Goal: Find specific page/section: Find specific page/section

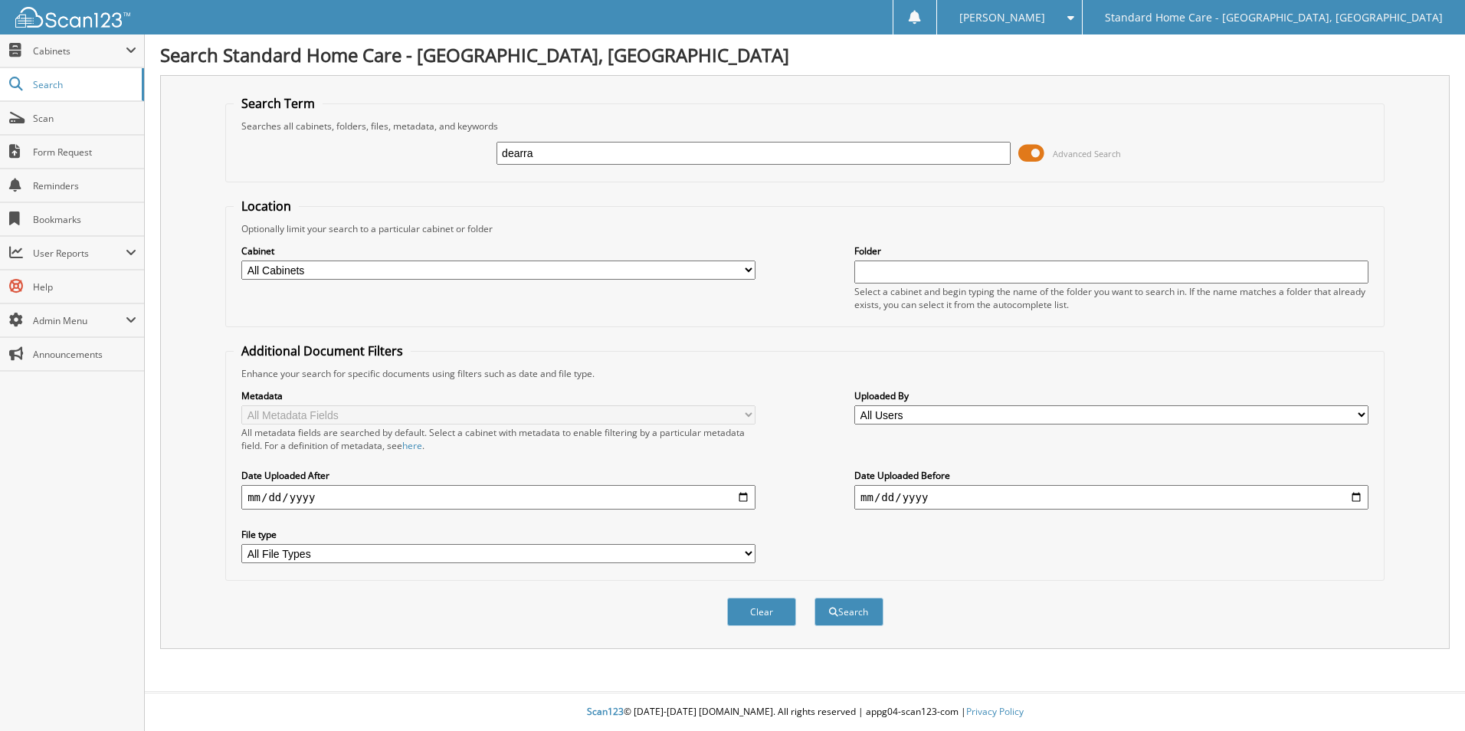
type input "dearra"
click at [815, 598] on button "Search" at bounding box center [849, 612] width 69 height 28
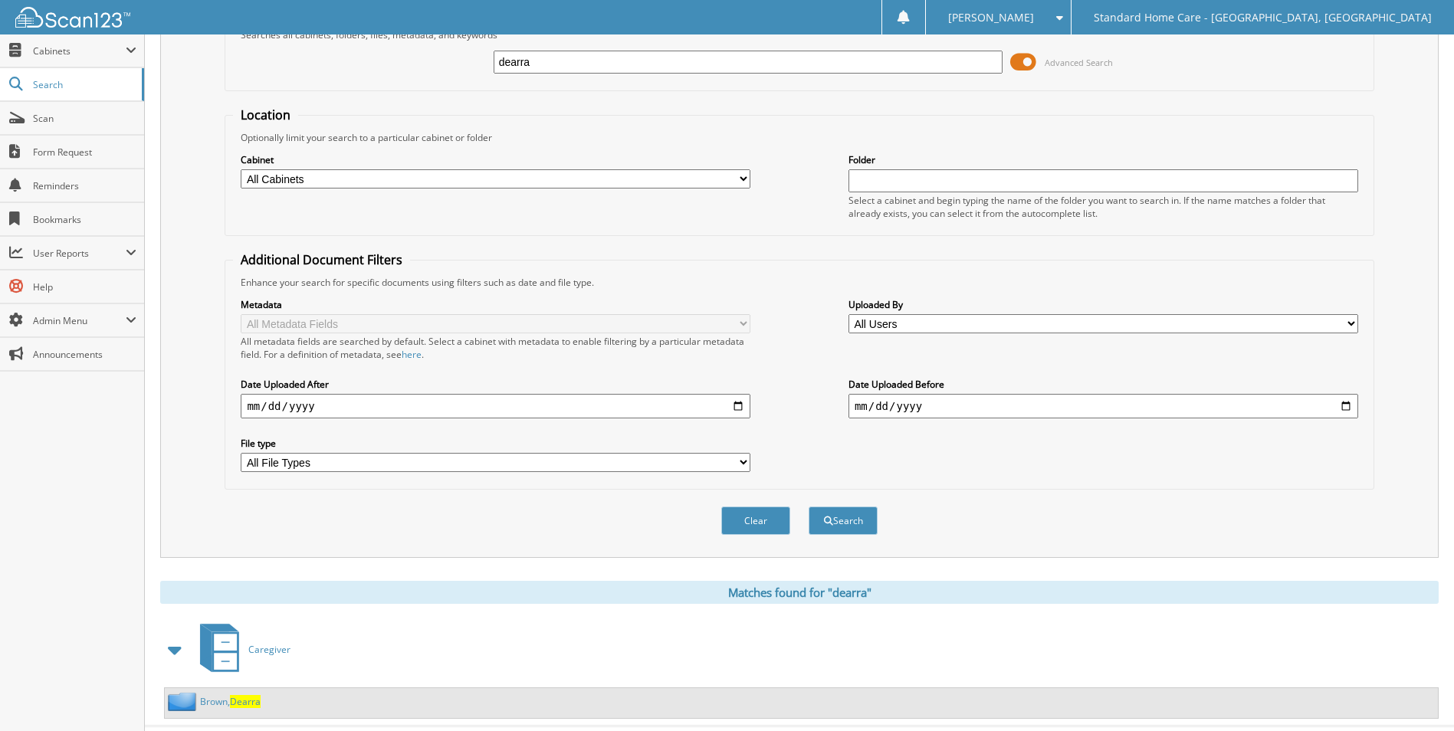
scroll to position [126, 0]
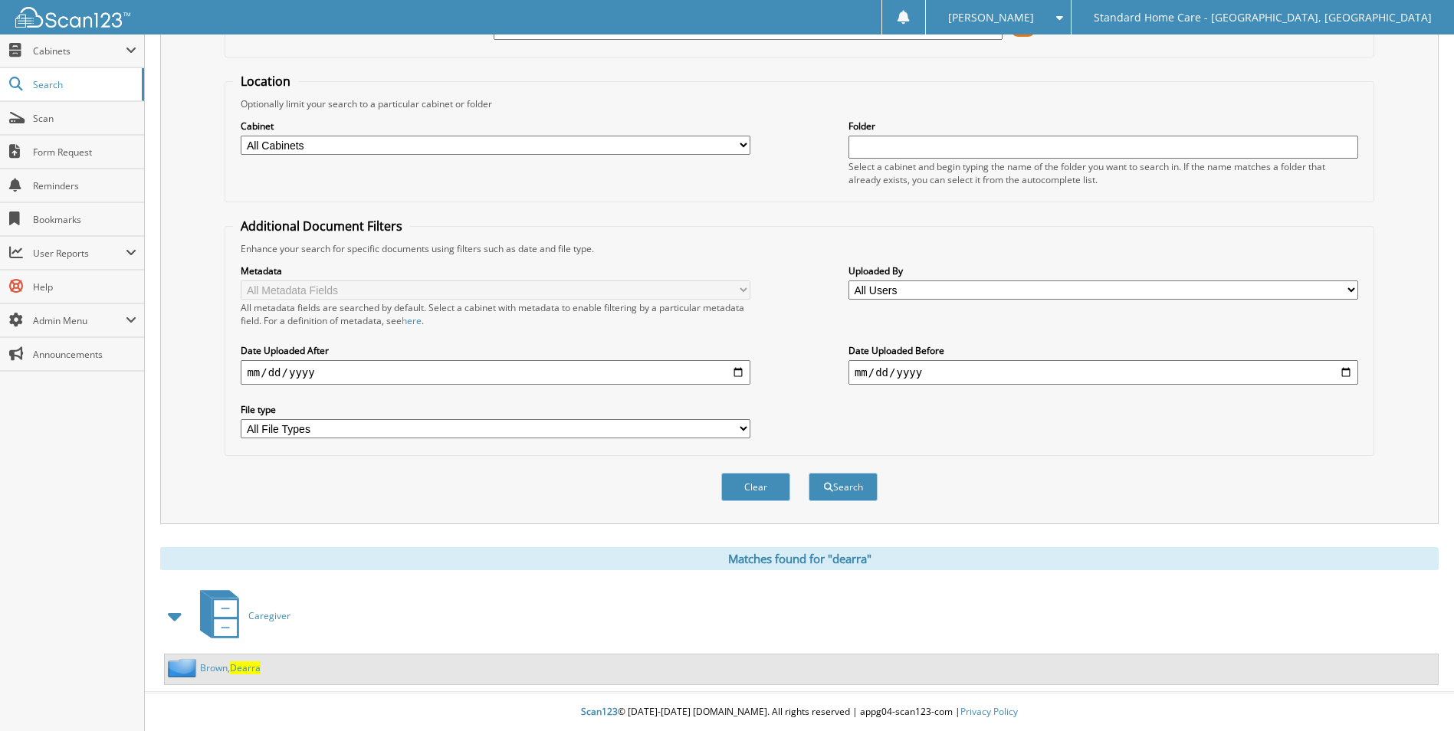
click at [231, 664] on link "Brown, Dearra" at bounding box center [230, 667] width 61 height 13
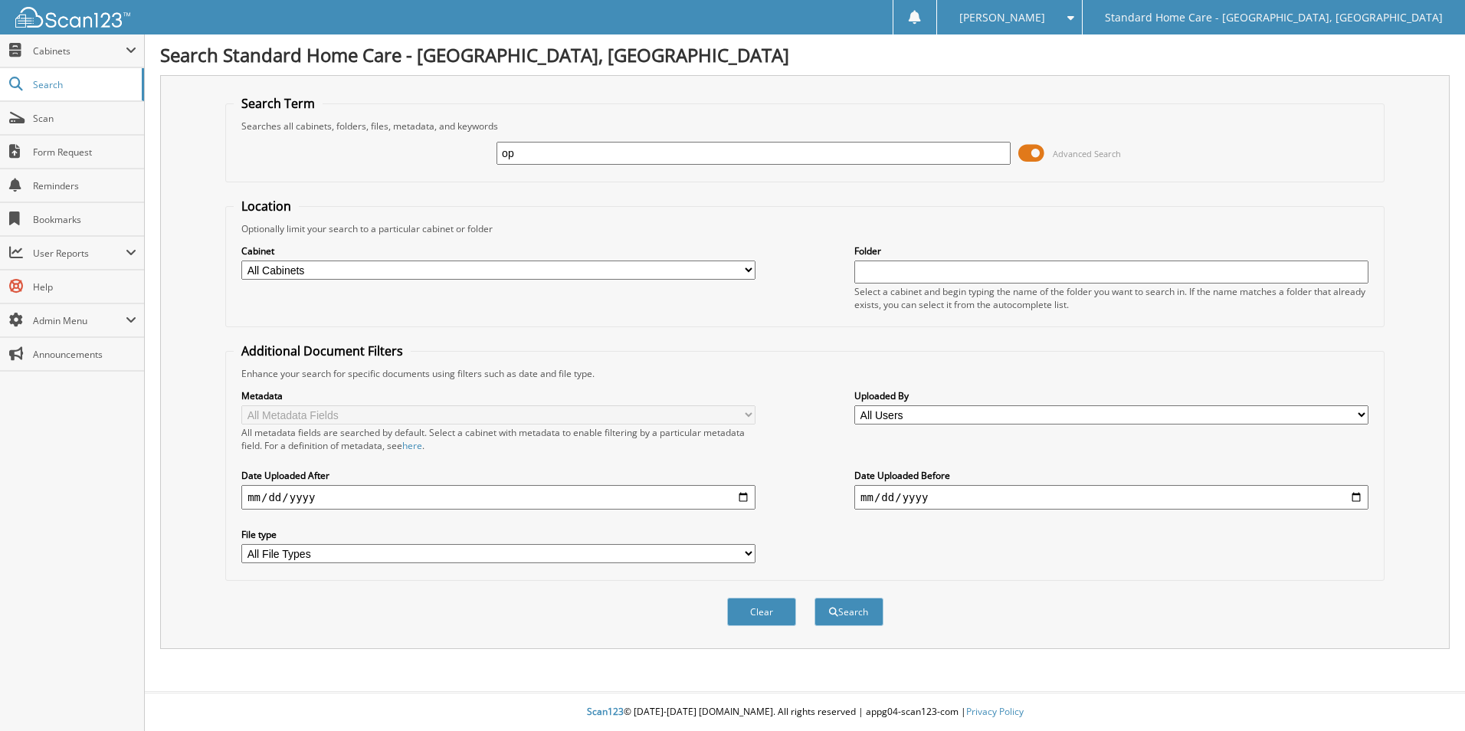
type input "o"
type input "[PERSON_NAME]"
click at [815, 598] on button "Search" at bounding box center [849, 612] width 69 height 28
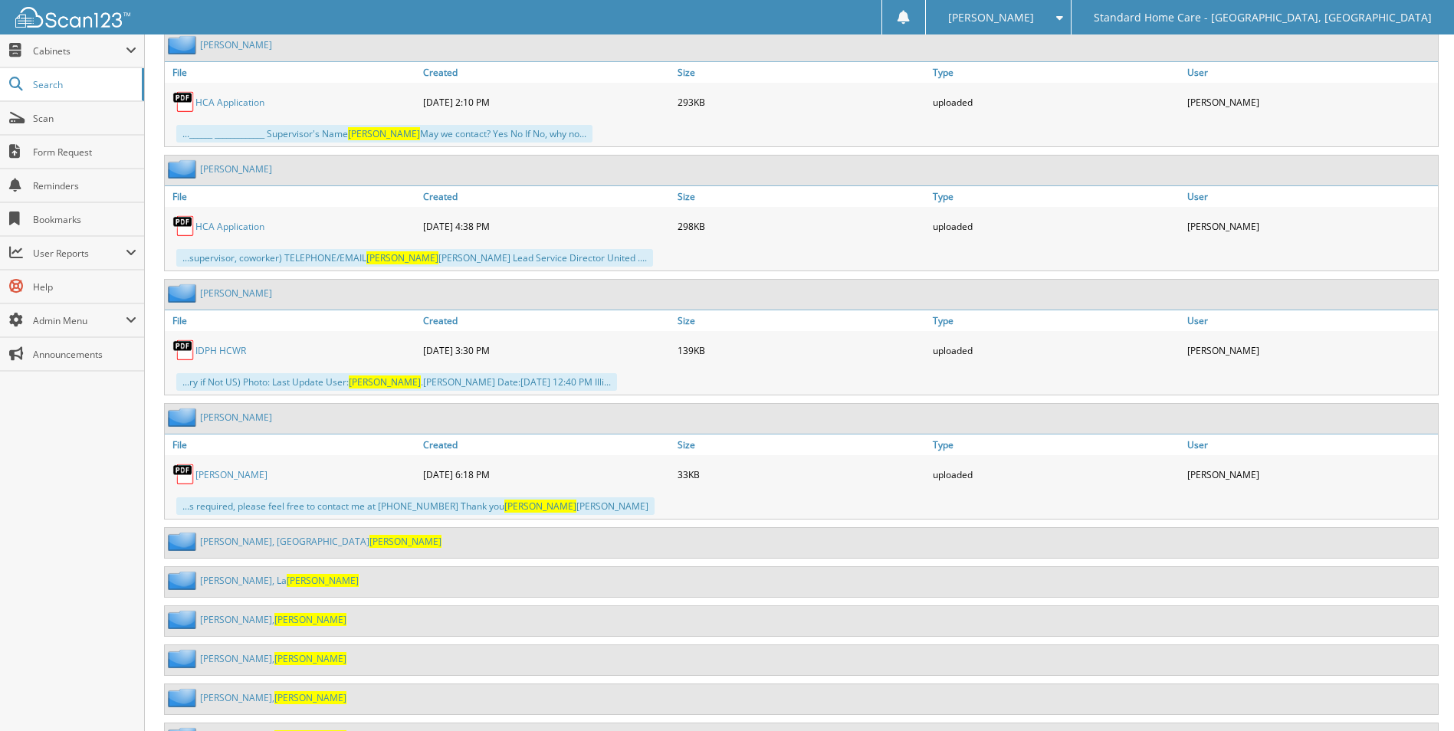
scroll to position [1105, 0]
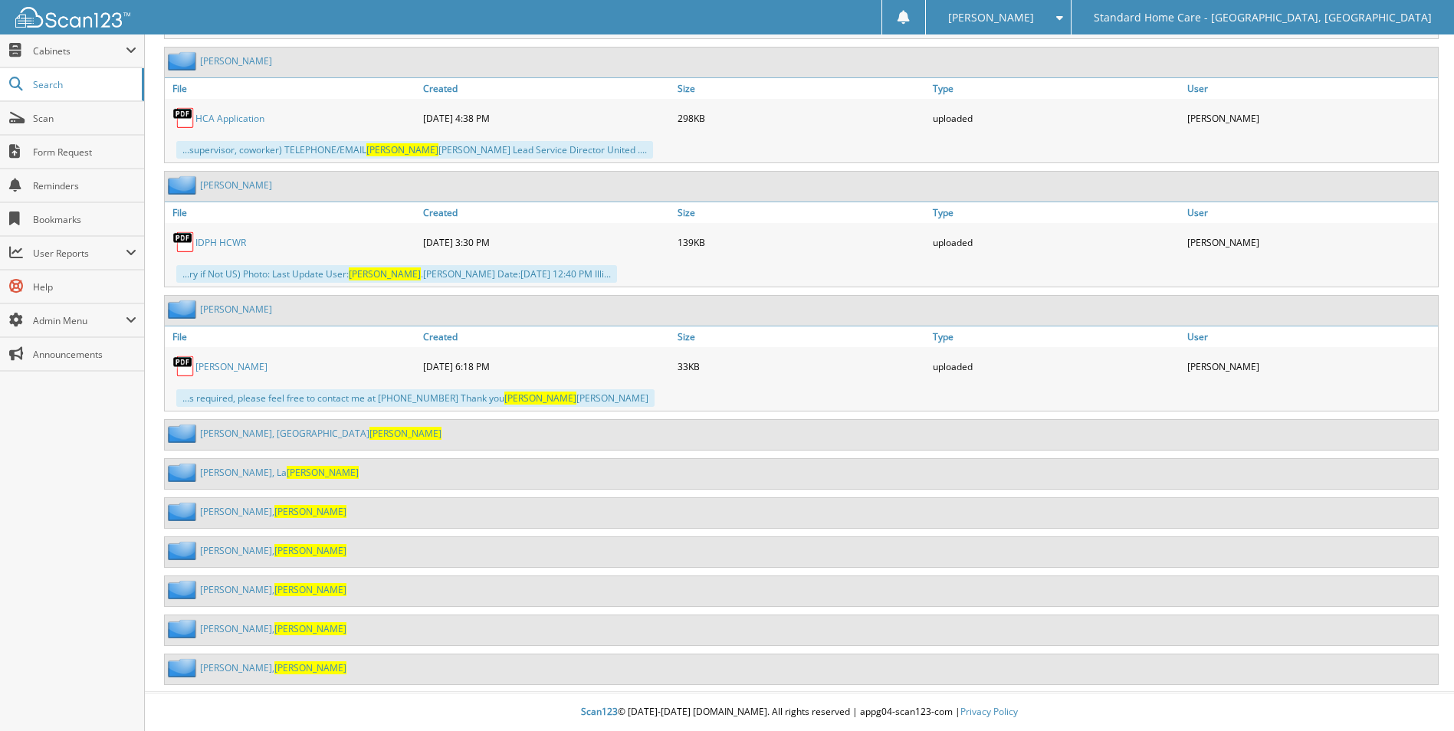
click at [274, 546] on span "[PERSON_NAME]" at bounding box center [310, 550] width 72 height 13
